Goal: Register for event/course

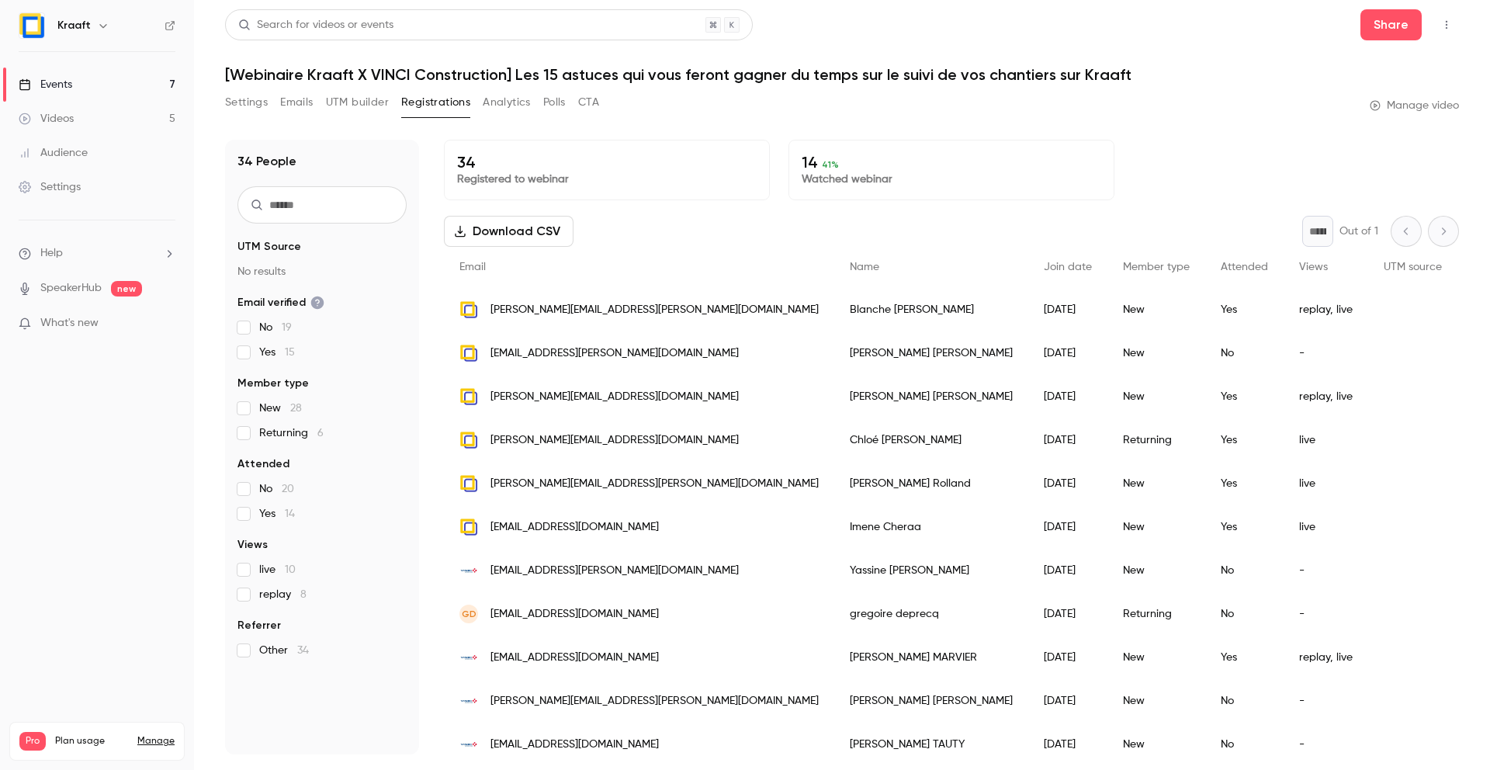
click at [82, 85] on link "Events 7" at bounding box center [97, 85] width 194 height 34
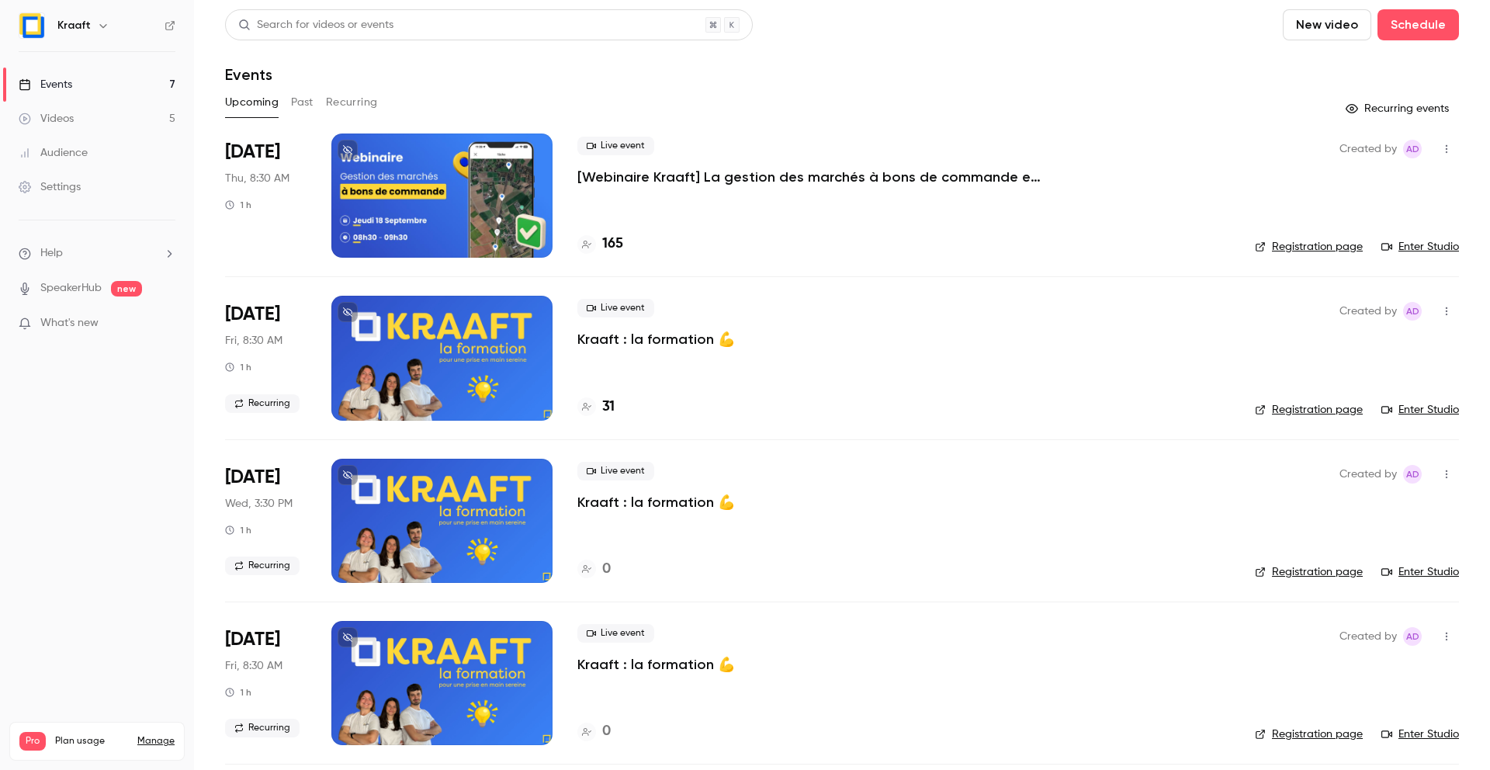
click at [1411, 248] on link "Enter Studio" at bounding box center [1421, 247] width 78 height 16
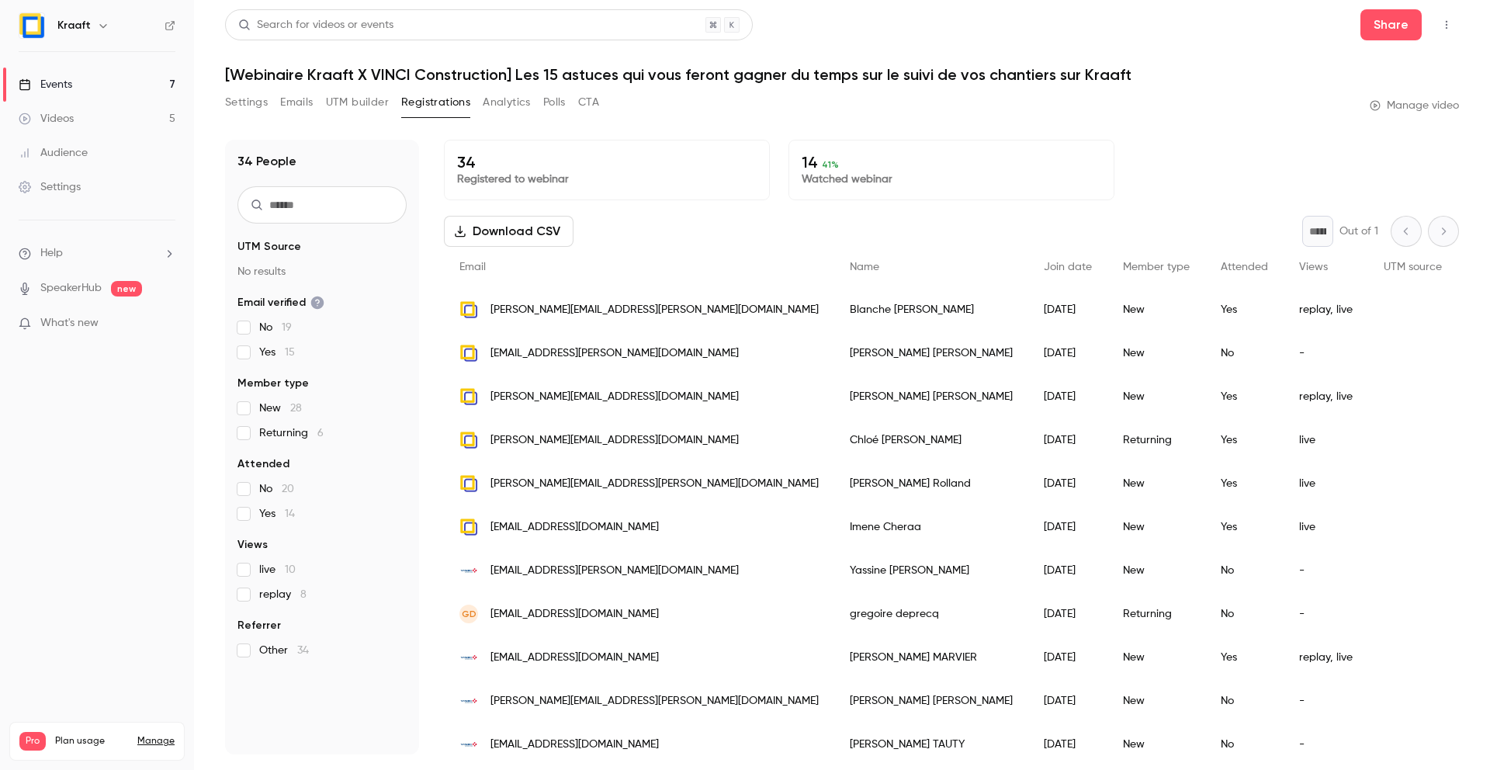
click at [140, 87] on link "Events 7" at bounding box center [97, 85] width 194 height 34
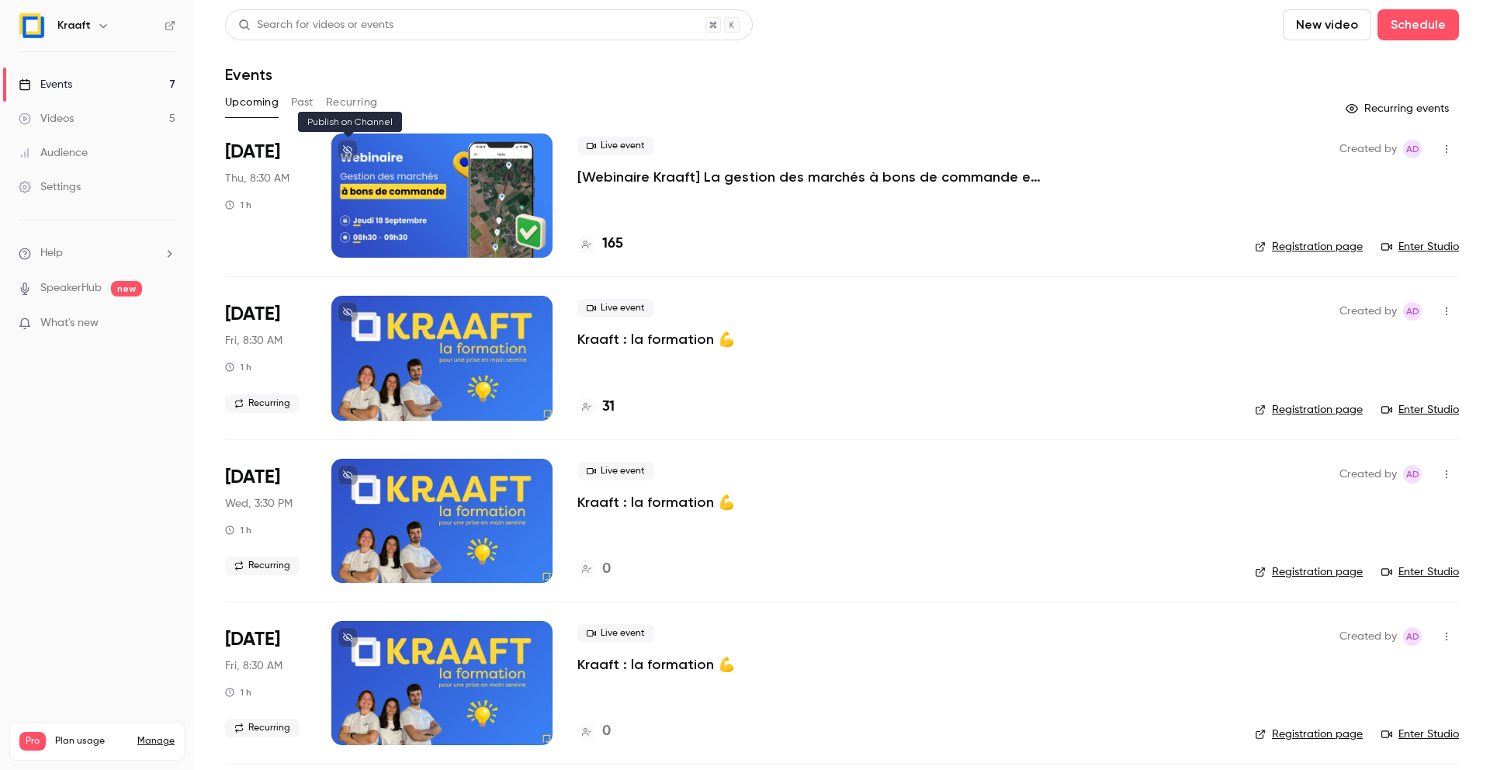
click at [388, 160] on div at bounding box center [441, 196] width 221 height 124
click at [1394, 243] on link "Enter Studio" at bounding box center [1421, 247] width 78 height 16
